Goal: Task Accomplishment & Management: Use online tool/utility

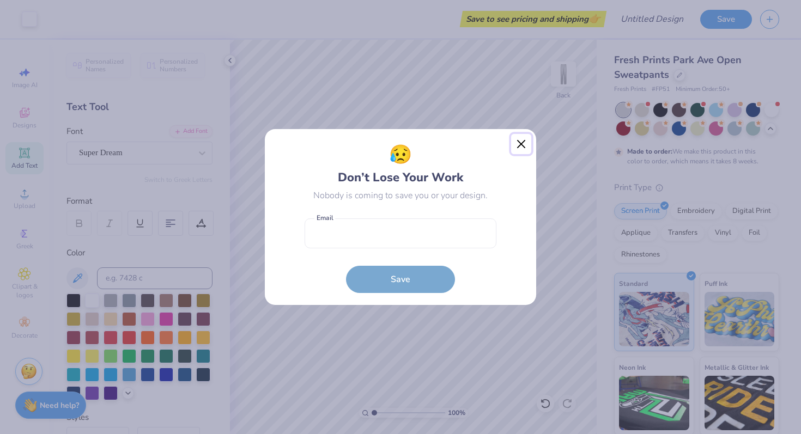
click at [521, 143] on button "Close" at bounding box center [521, 144] width 21 height 21
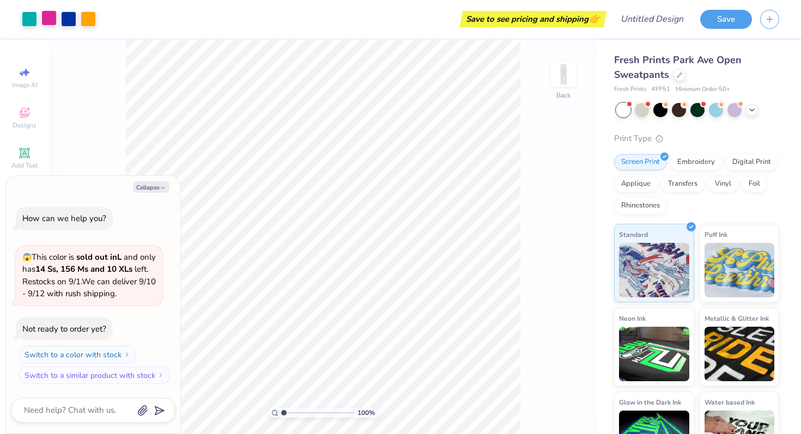
click at [46, 17] on div at bounding box center [48, 17] width 15 height 15
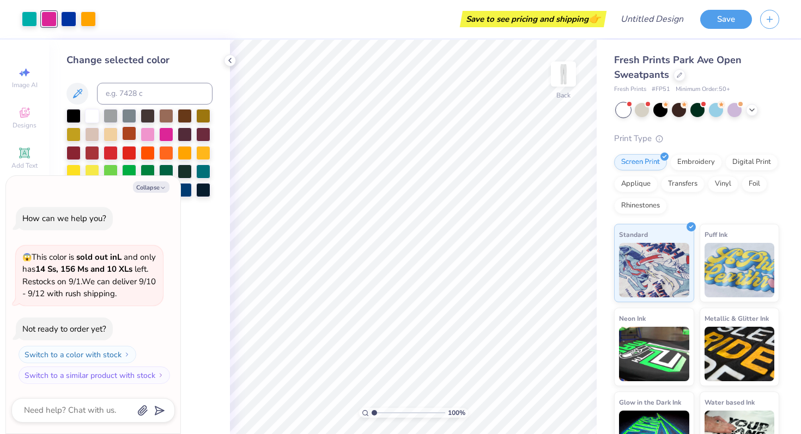
click at [132, 137] on div at bounding box center [129, 133] width 14 height 14
click at [126, 133] on div at bounding box center [129, 133] width 14 height 14
click at [109, 133] on div at bounding box center [111, 133] width 14 height 14
click at [154, 137] on div at bounding box center [148, 133] width 14 height 14
click at [173, 138] on div at bounding box center [166, 133] width 14 height 14
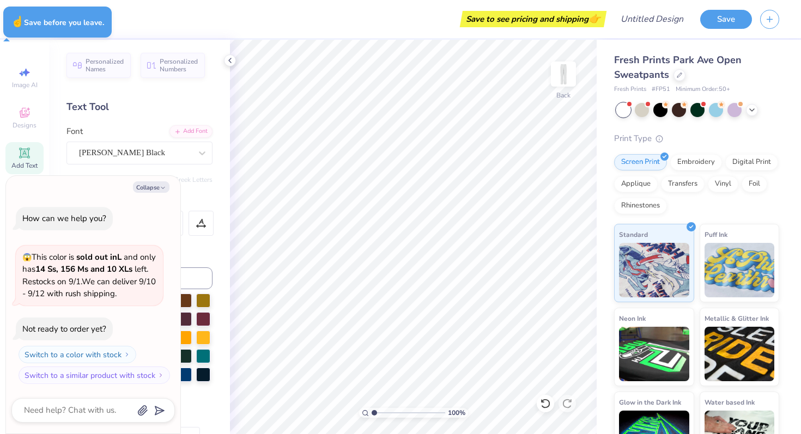
type textarea "x"
